Goal: Participate in discussion: Engage in conversation with other users on a specific topic

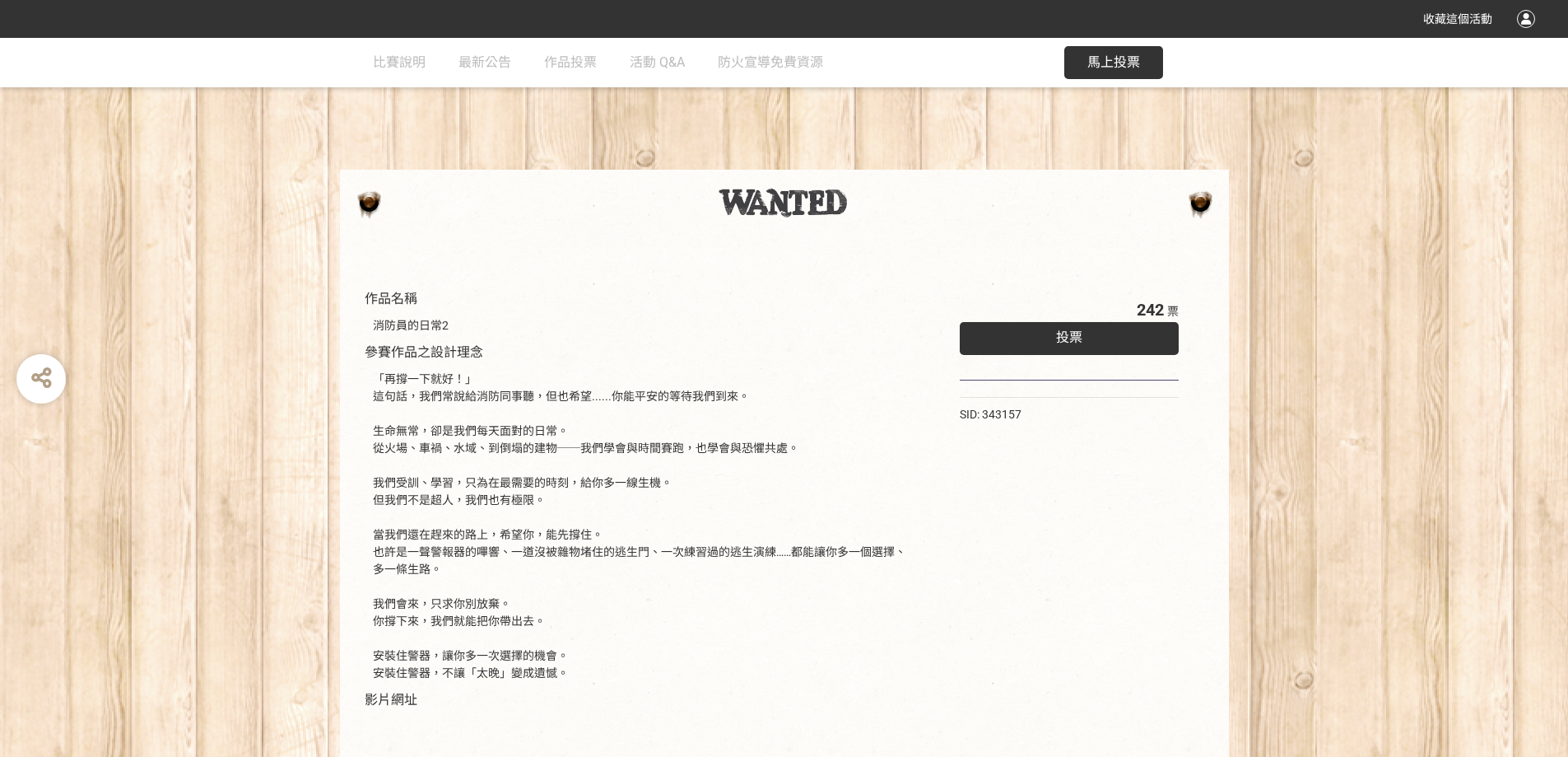
click at [1101, 64] on span "馬上投票" at bounding box center [1114, 62] width 53 height 16
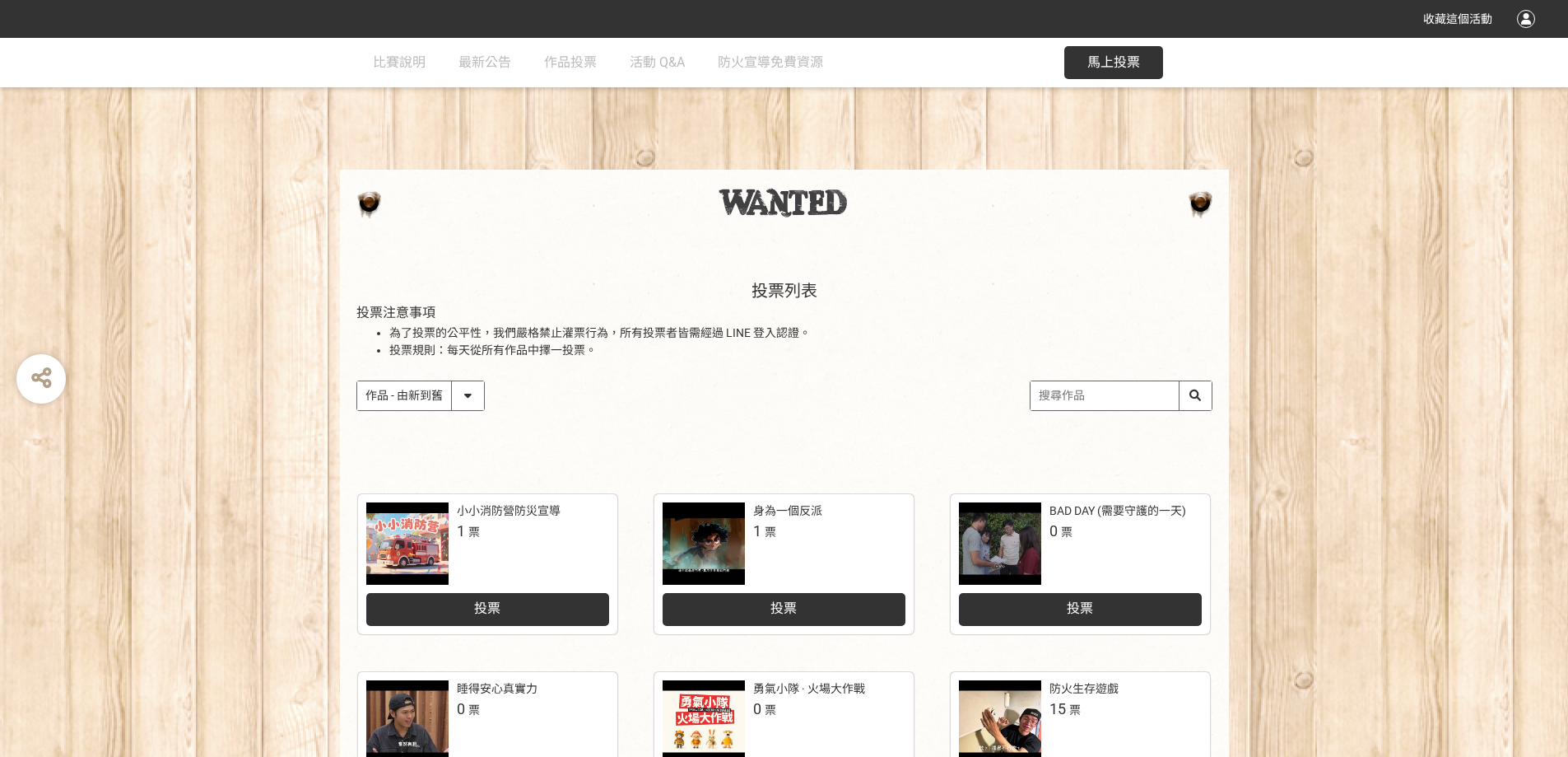
click at [475, 409] on select "作品 - 由新到舊 作品 - 由舊到新 票數 - 由多到少 票數 - 由少到多" at bounding box center [420, 395] width 127 height 29
select select "vote"
click at [357, 381] on select "作品 - 由新到舊 作品 - 由舊到新 票數 - 由多到少 票數 - 由少到多" at bounding box center [420, 395] width 127 height 29
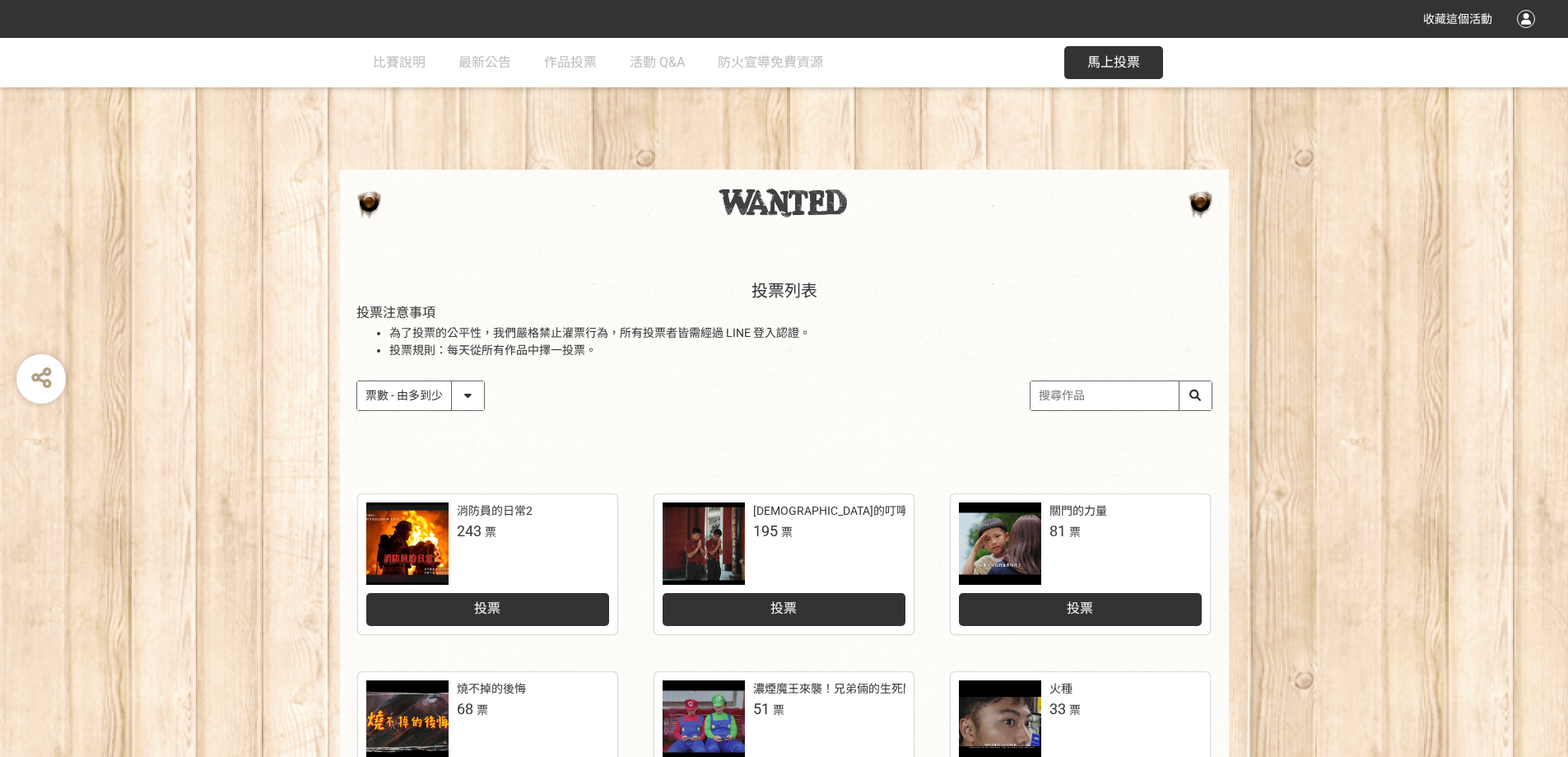
click at [402, 67] on span "比賽說明" at bounding box center [399, 62] width 53 height 16
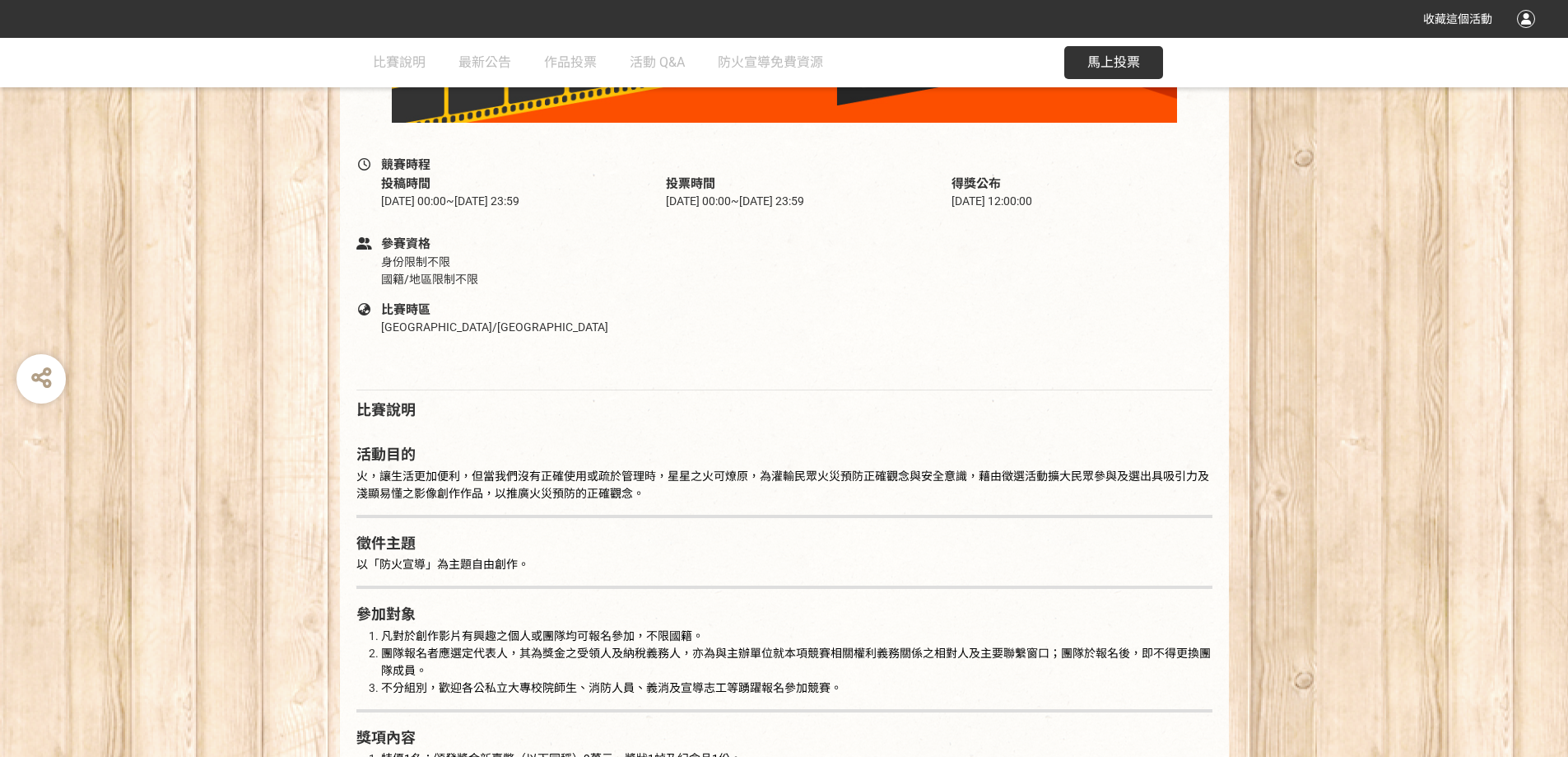
scroll to position [741, 0]
